Goal: Information Seeking & Learning: Learn about a topic

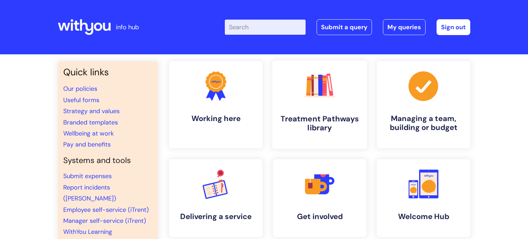
click at [317, 100] on icon ".cls-1{fill:#f89b22;}.cls-1,.cls-2,.cls-3,.cls-4,.cls-5,.cls-6,.cls-7{stroke-wi…" at bounding box center [319, 86] width 34 height 34
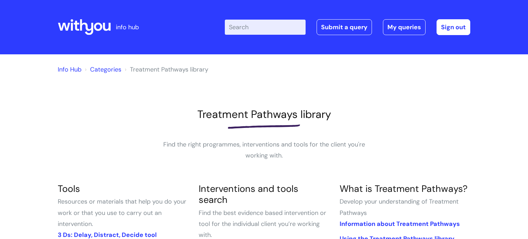
click at [243, 24] on input "Enter your search term here..." at bounding box center [265, 27] width 81 height 15
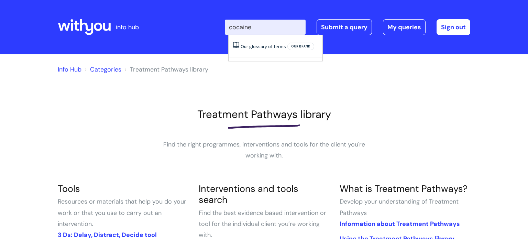
type input "cocaine"
click button "Search" at bounding box center [0, 0] width 0 height 0
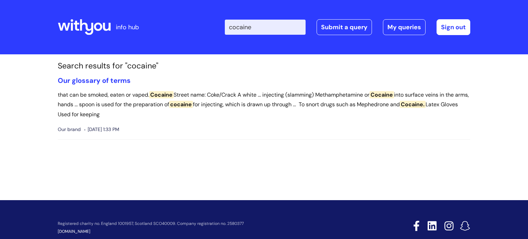
click at [273, 24] on input "cocaine" at bounding box center [265, 27] width 81 height 15
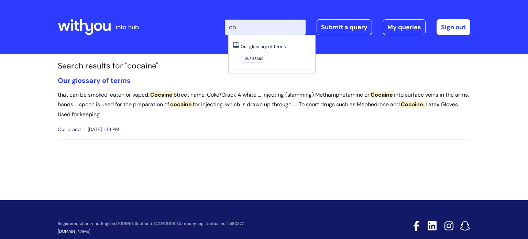
type input "c"
